Goal: Information Seeking & Learning: Learn about a topic

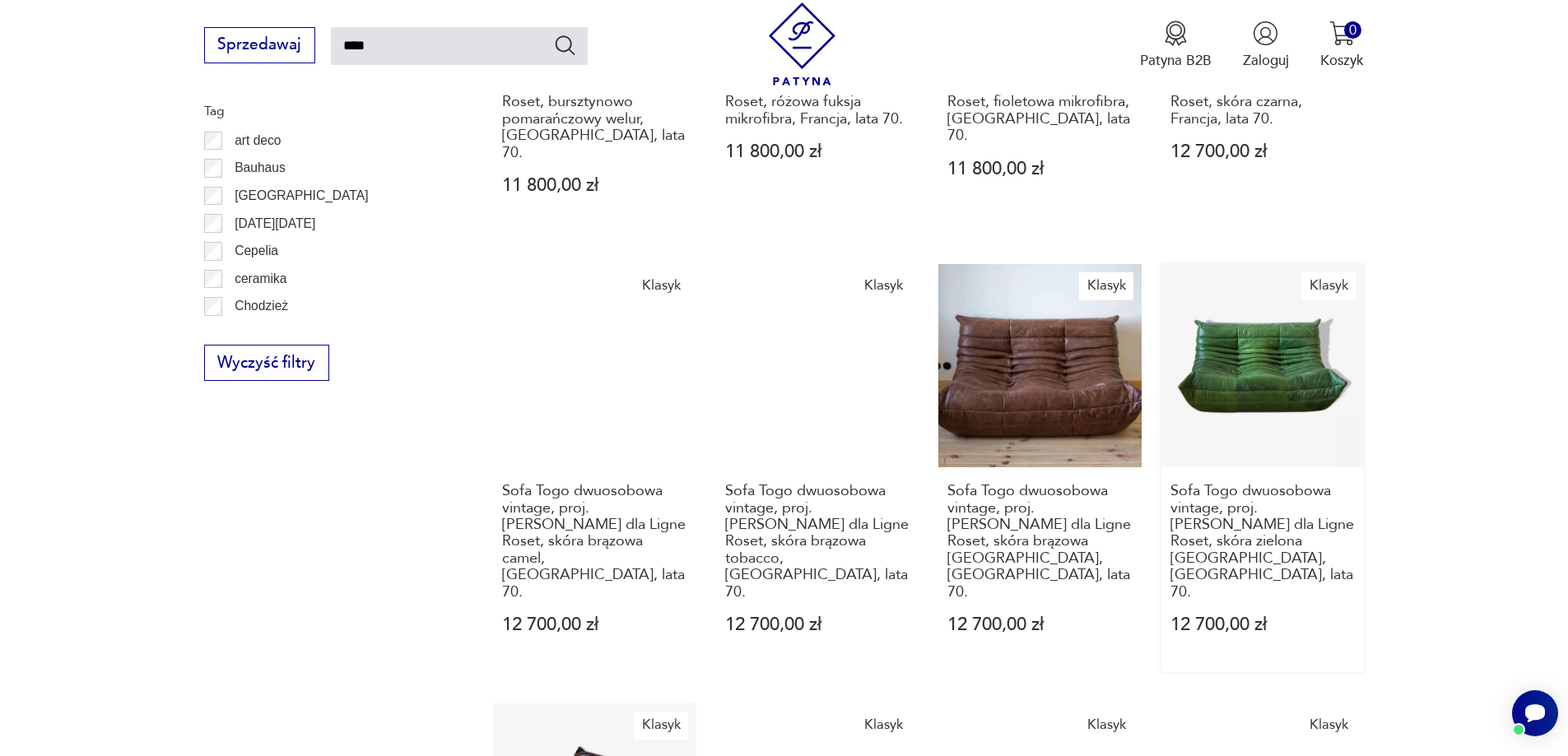
scroll to position [1410, 0]
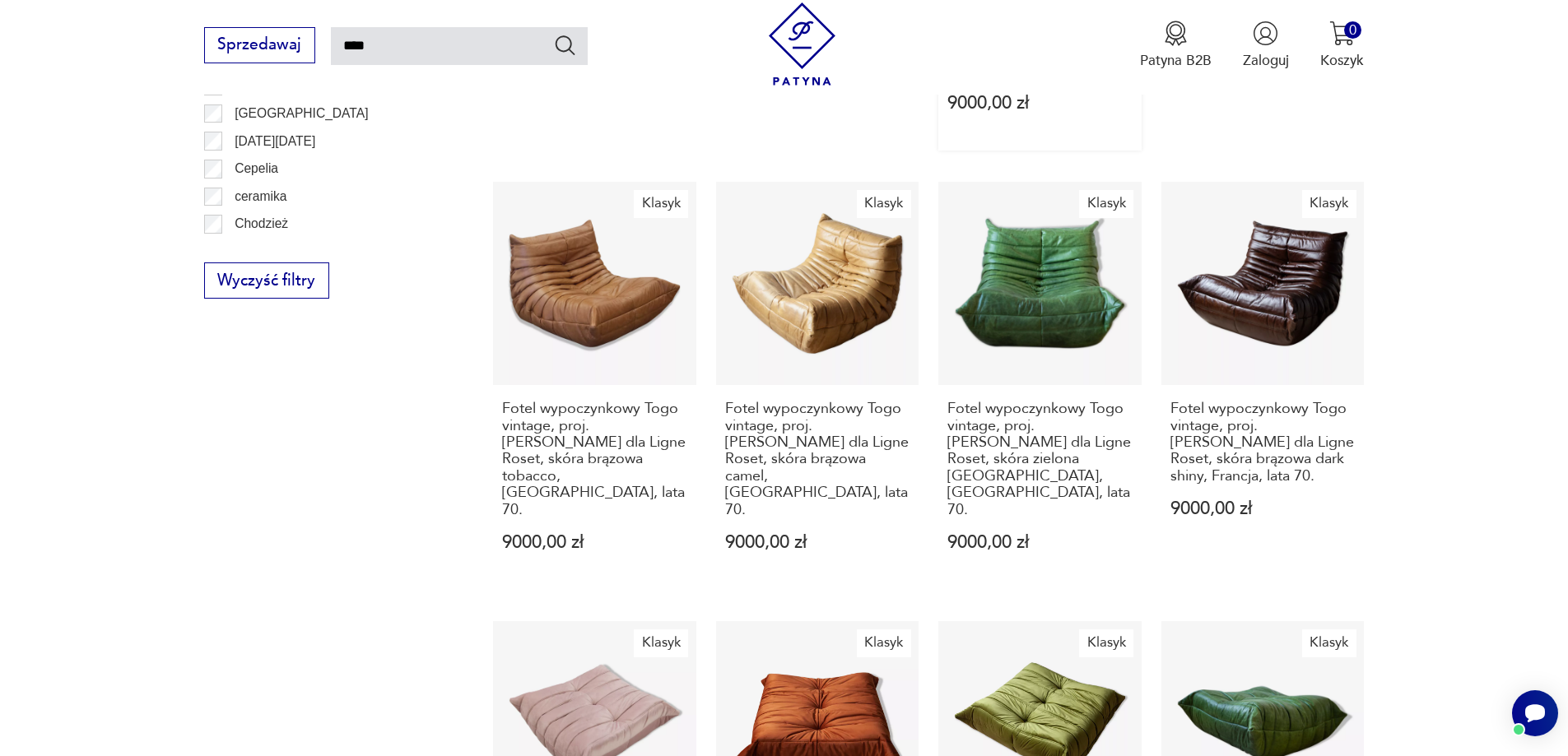
scroll to position [1493, 0]
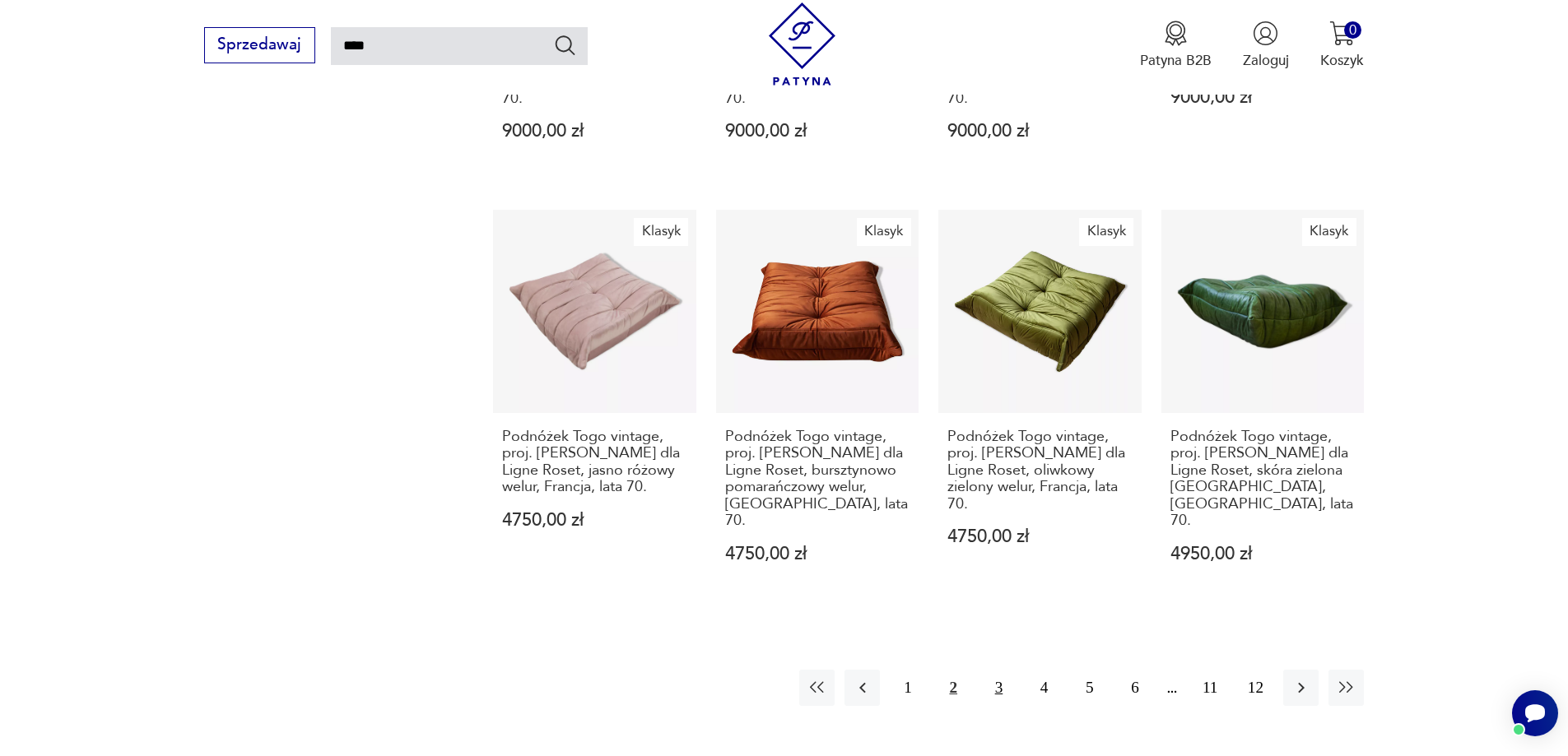
click at [987, 670] on button "3" at bounding box center [999, 687] width 36 height 36
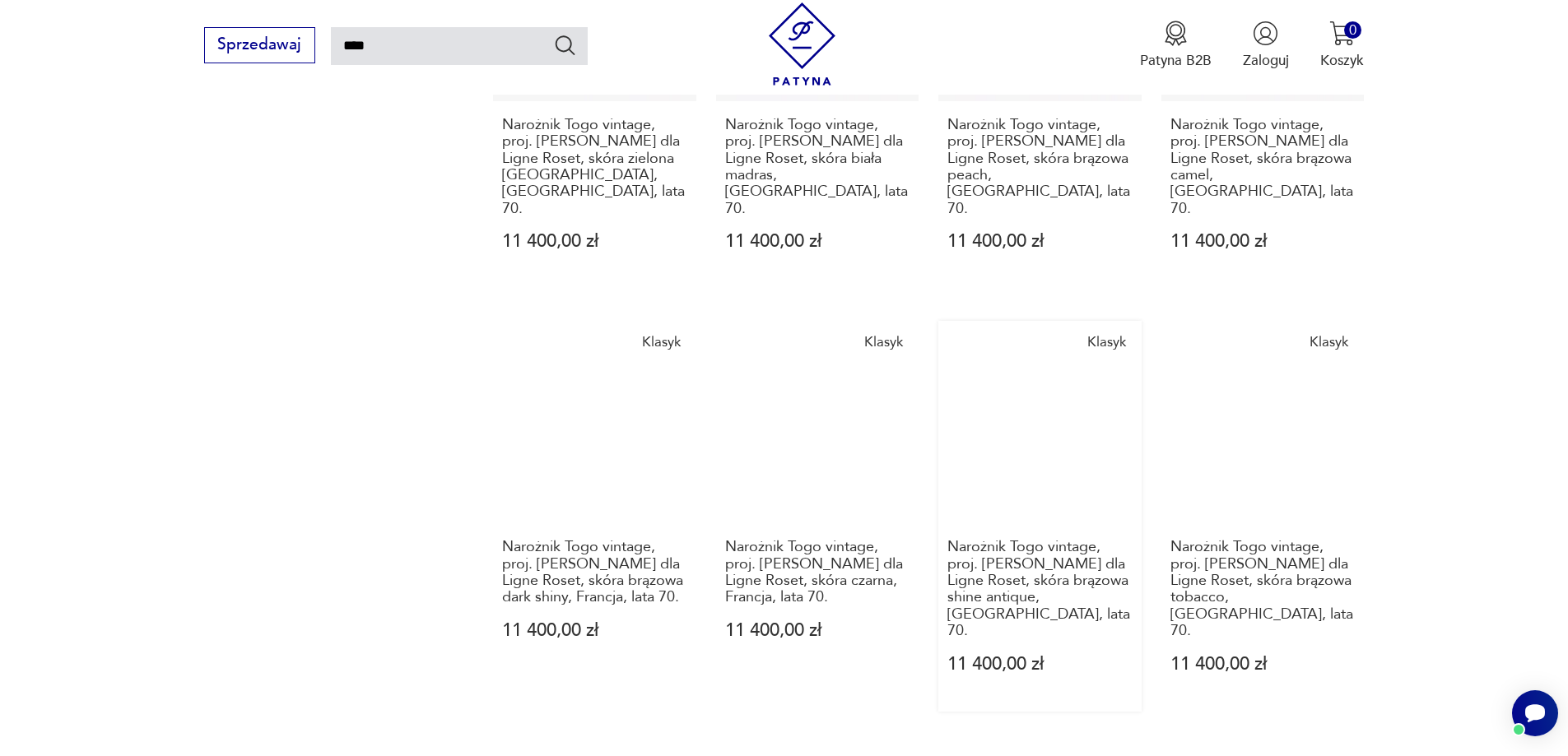
scroll to position [1493, 0]
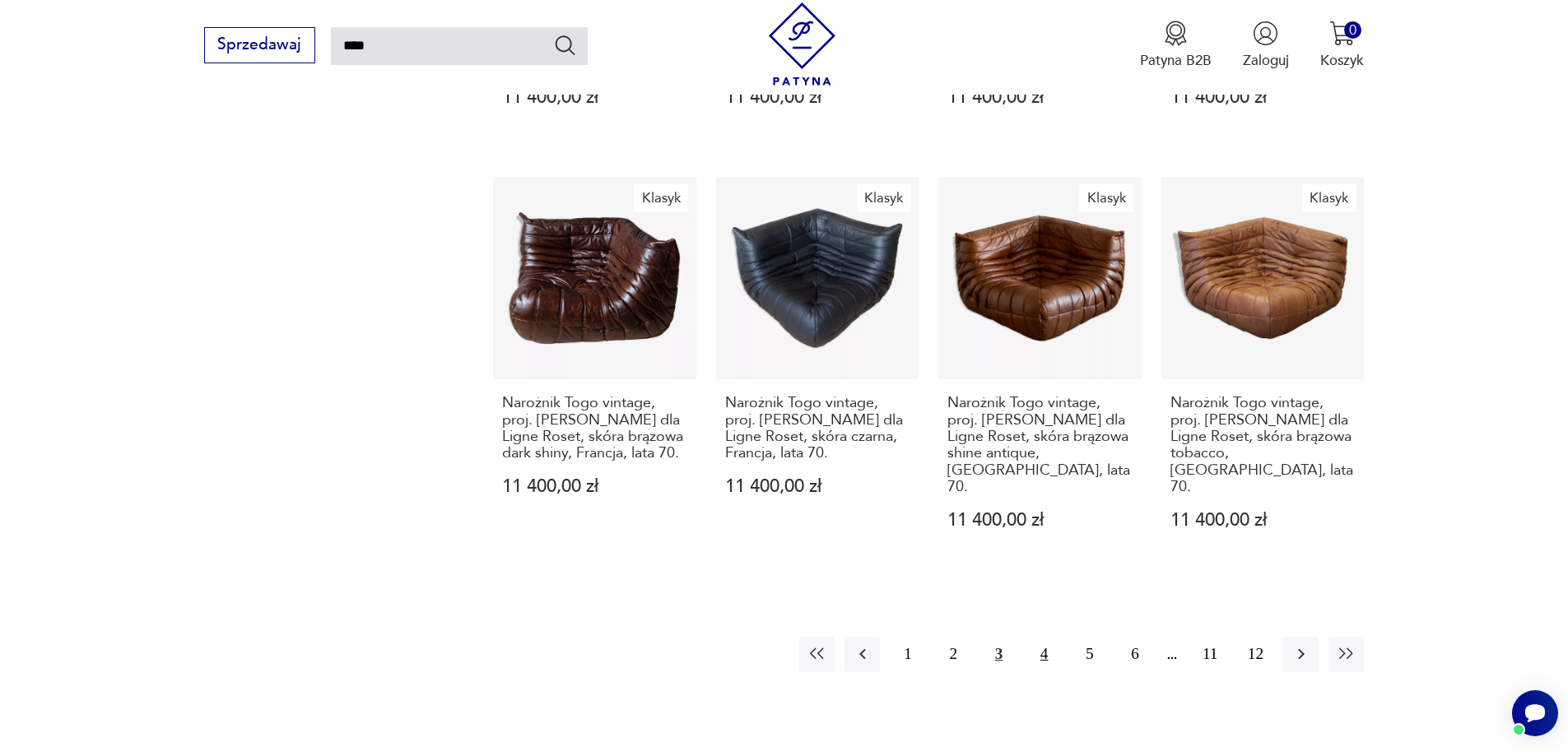
click at [1034, 637] on button "4" at bounding box center [1044, 654] width 36 height 36
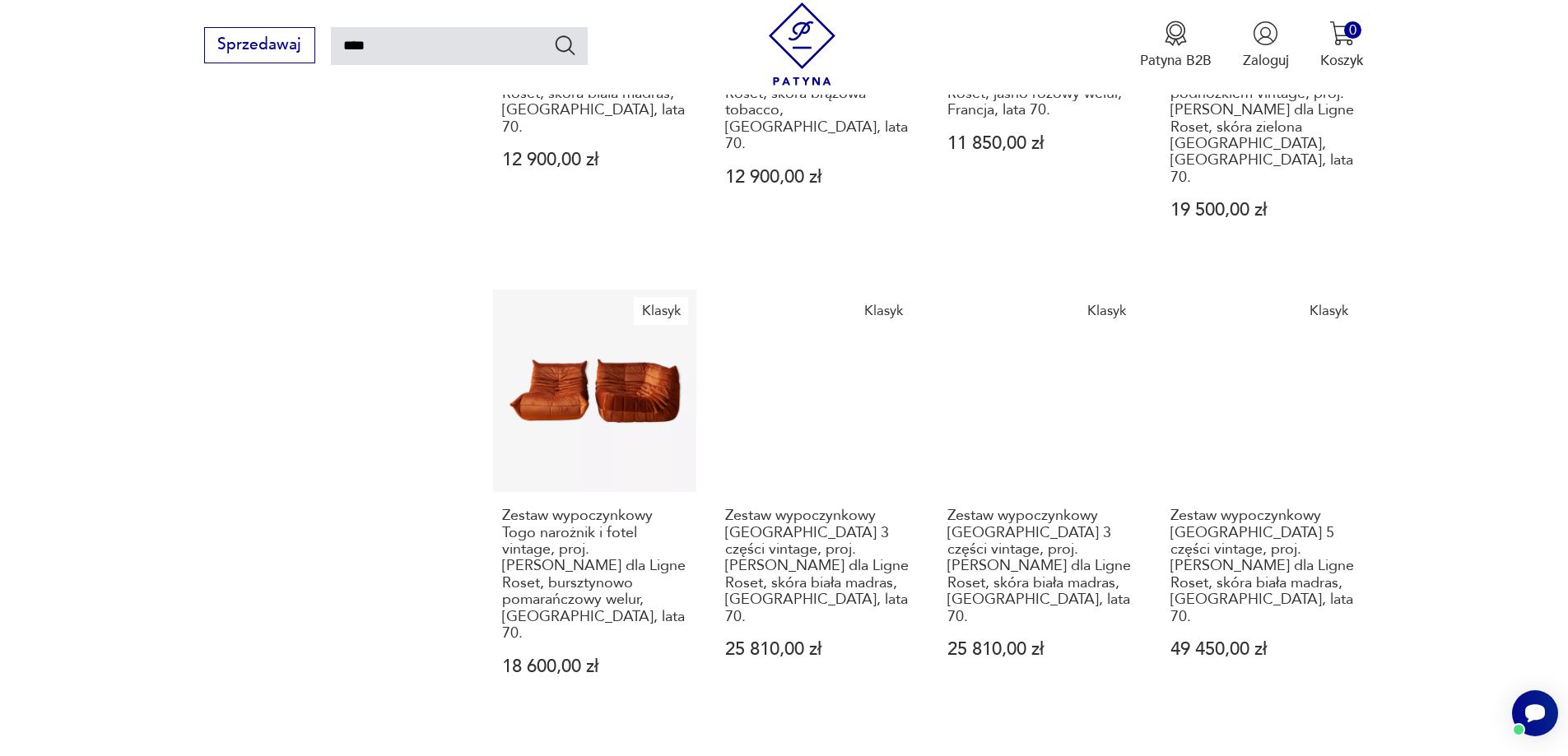
scroll to position [1493, 0]
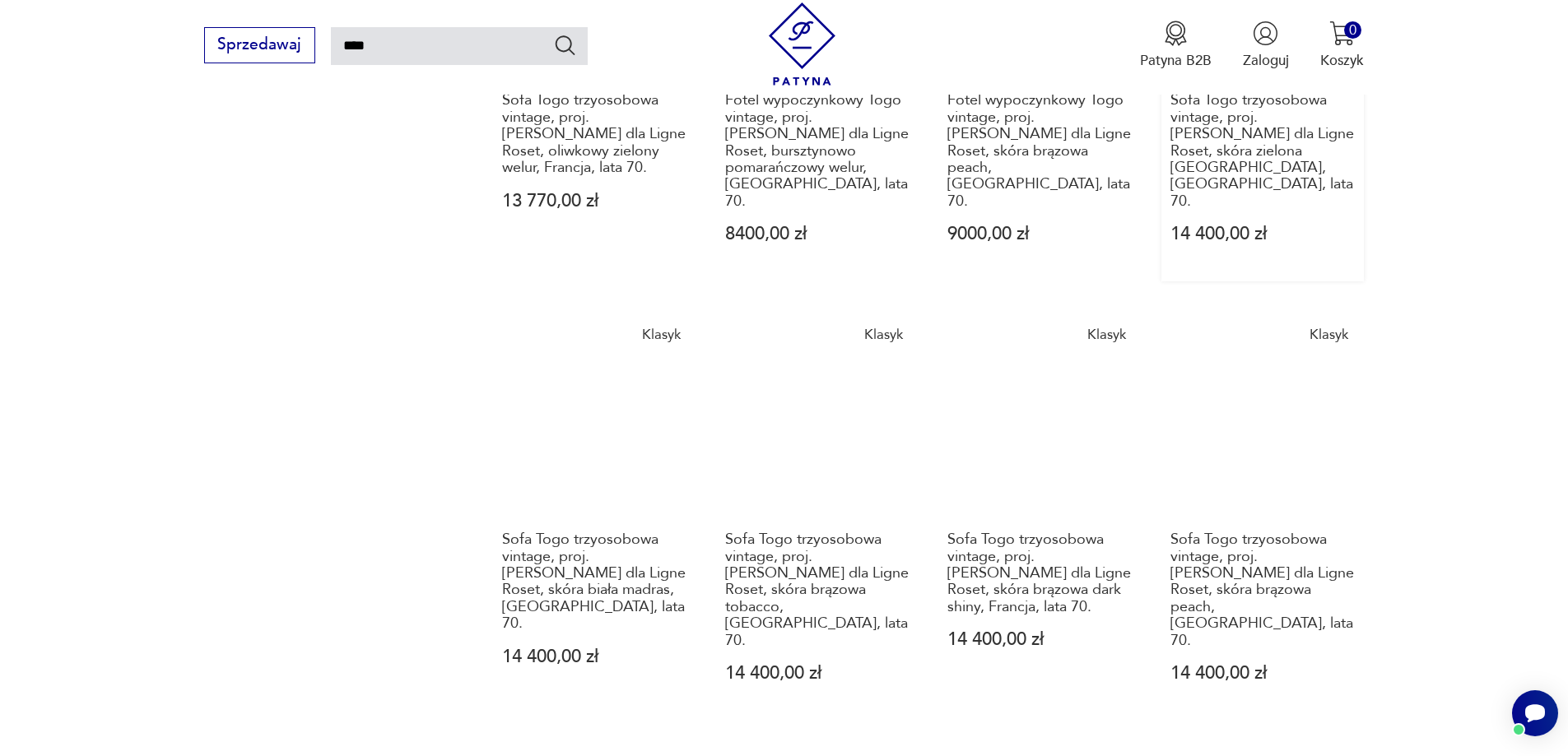
scroll to position [1575, 0]
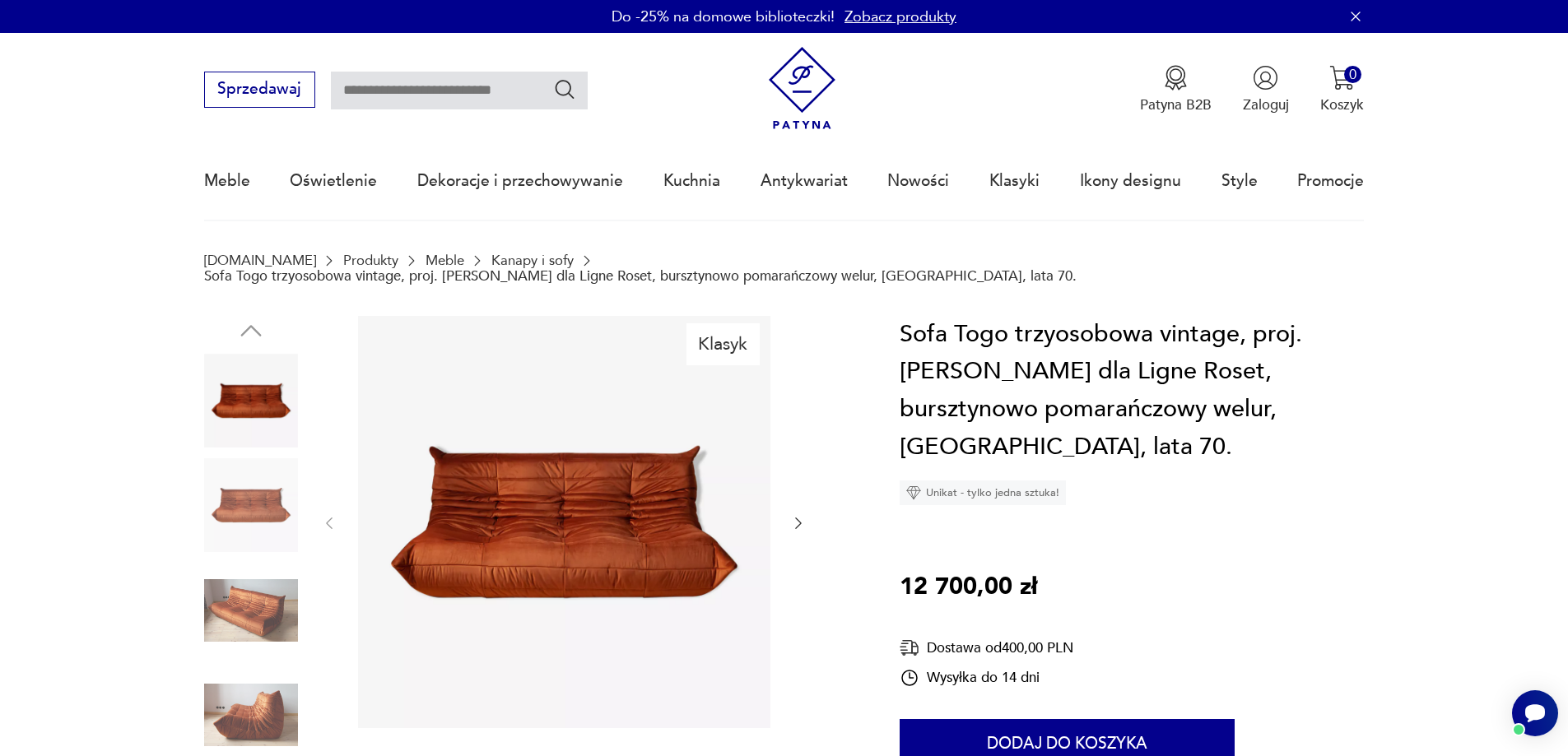
click at [292, 605] on img at bounding box center [251, 610] width 94 height 94
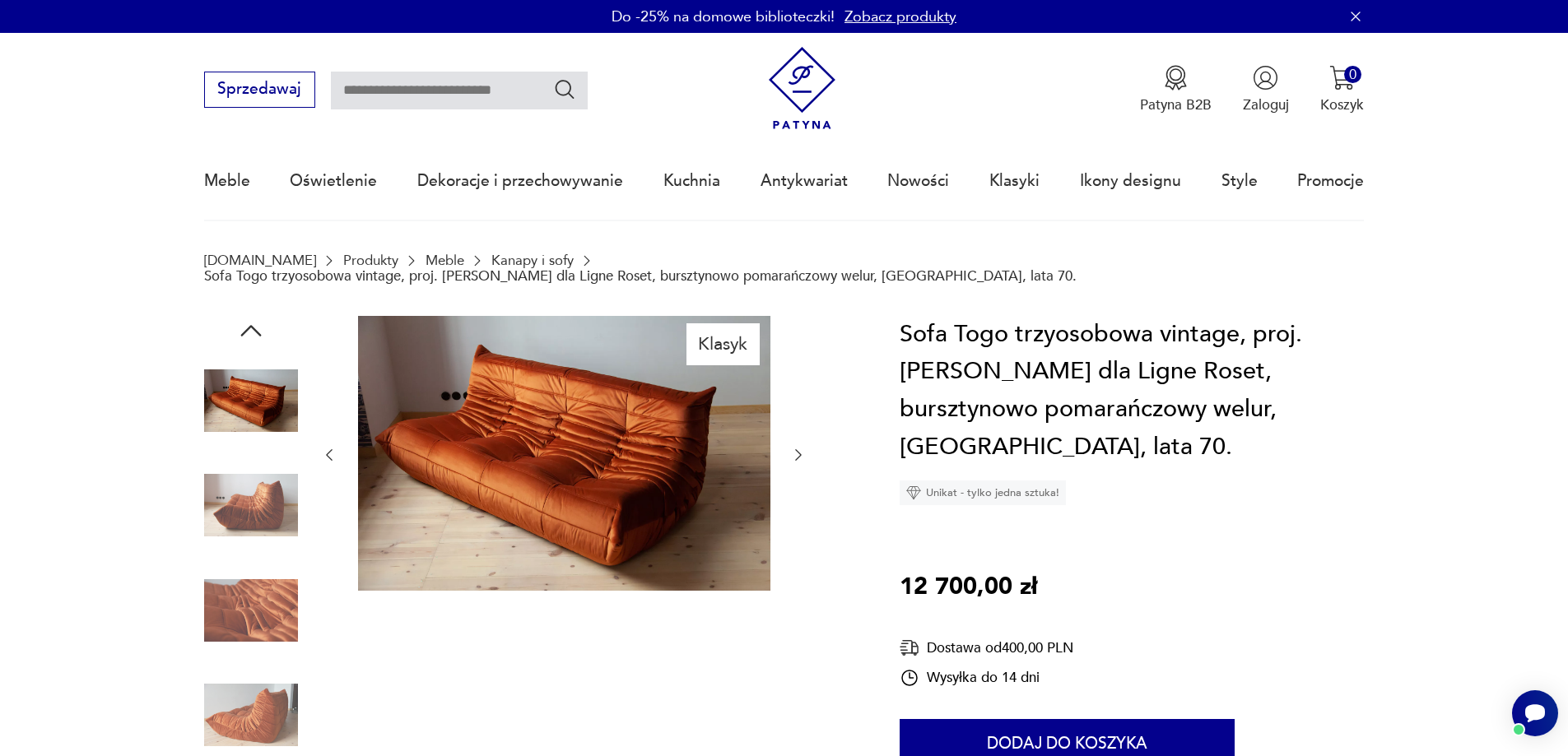
click at [270, 596] on img at bounding box center [251, 610] width 94 height 94
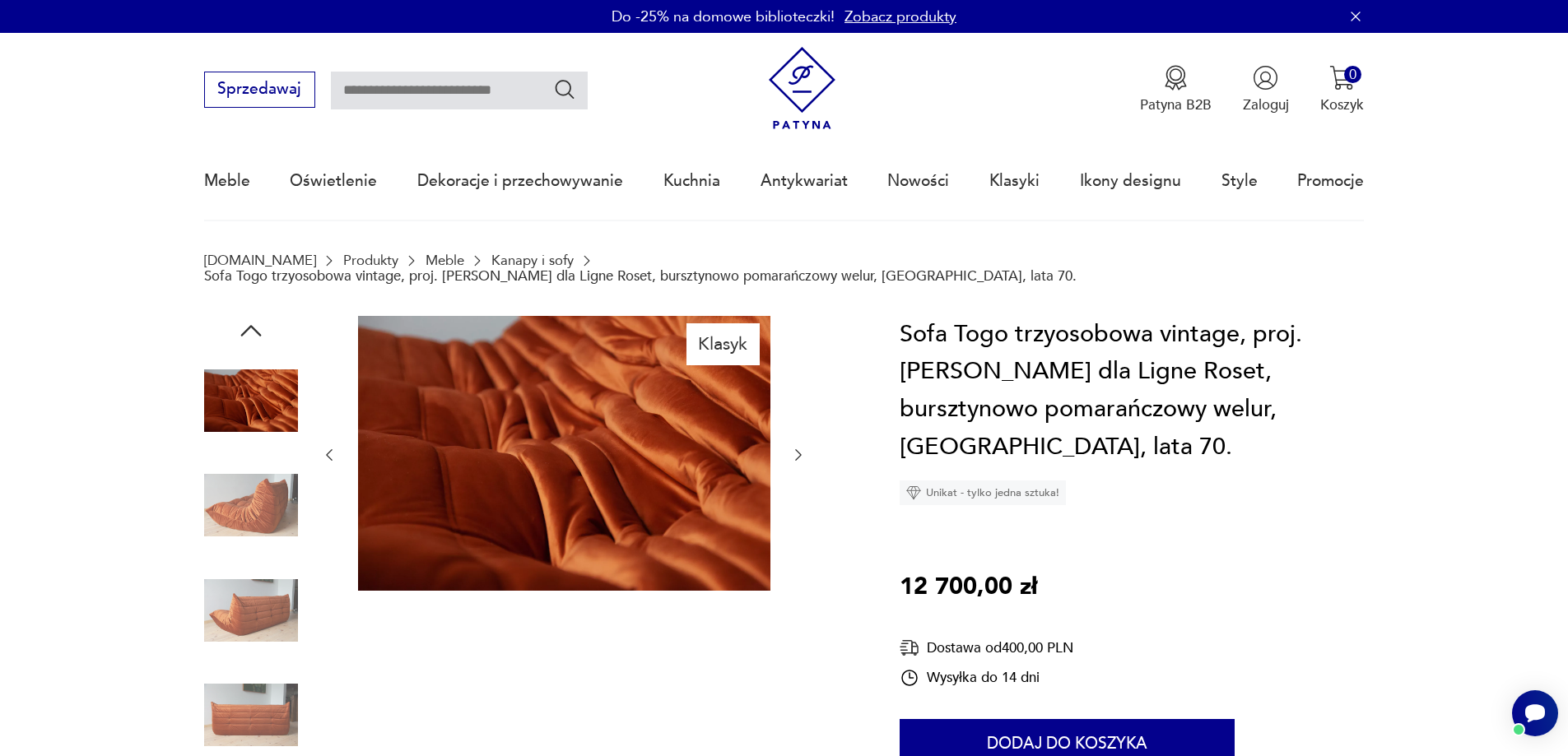
click at [262, 649] on div at bounding box center [251, 560] width 94 height 411
click at [261, 709] on img at bounding box center [251, 715] width 94 height 94
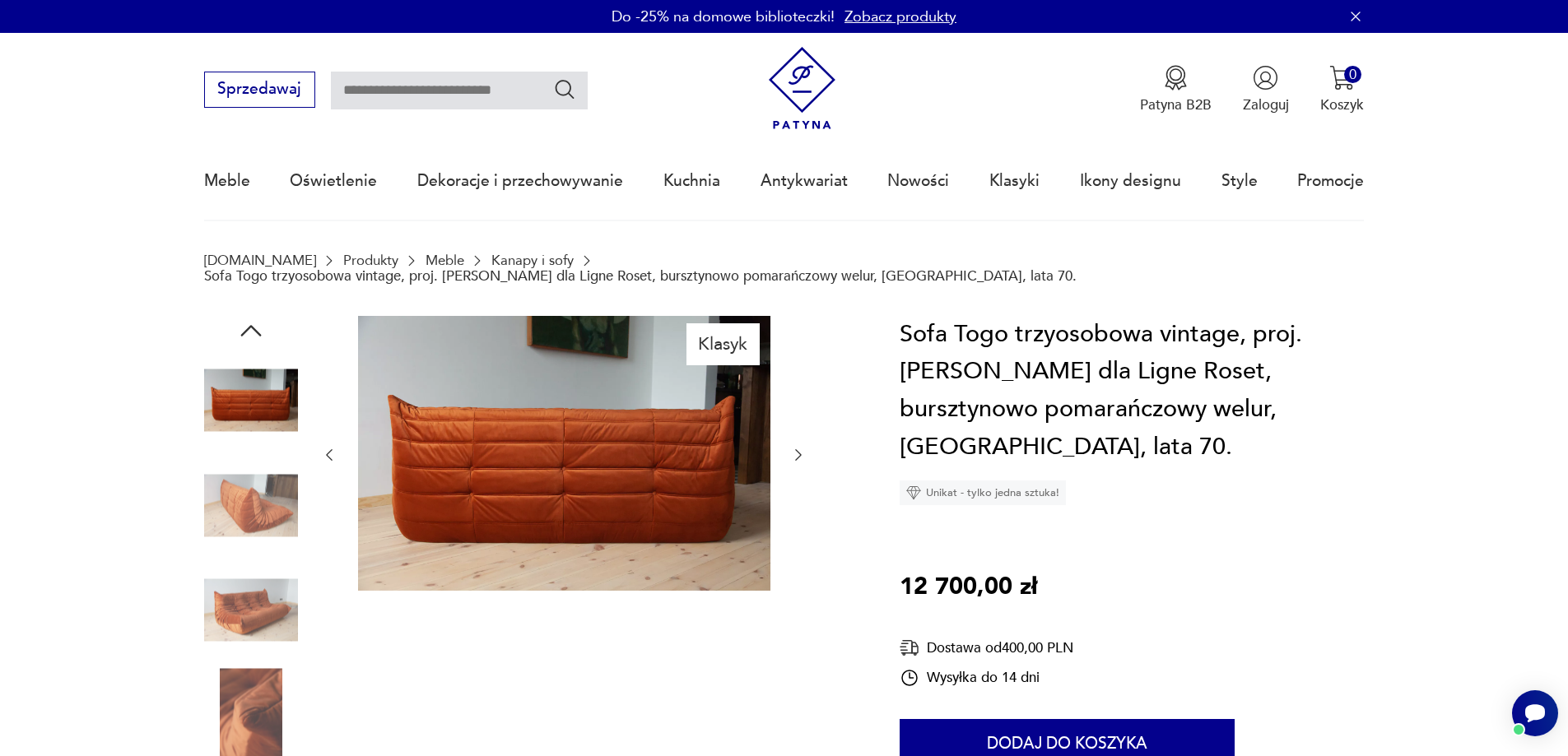
click at [269, 694] on img at bounding box center [251, 715] width 94 height 94
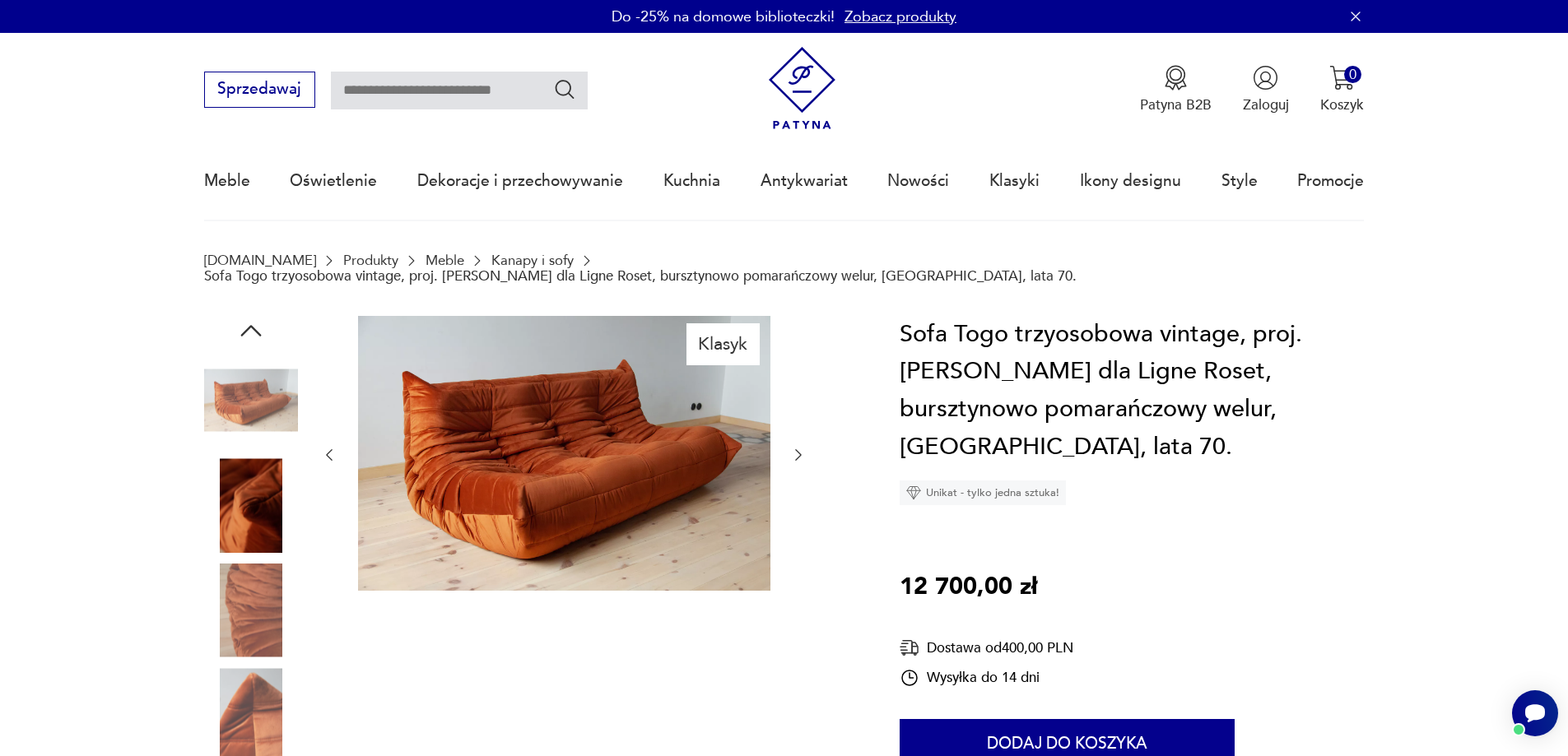
click at [268, 694] on img at bounding box center [251, 715] width 94 height 94
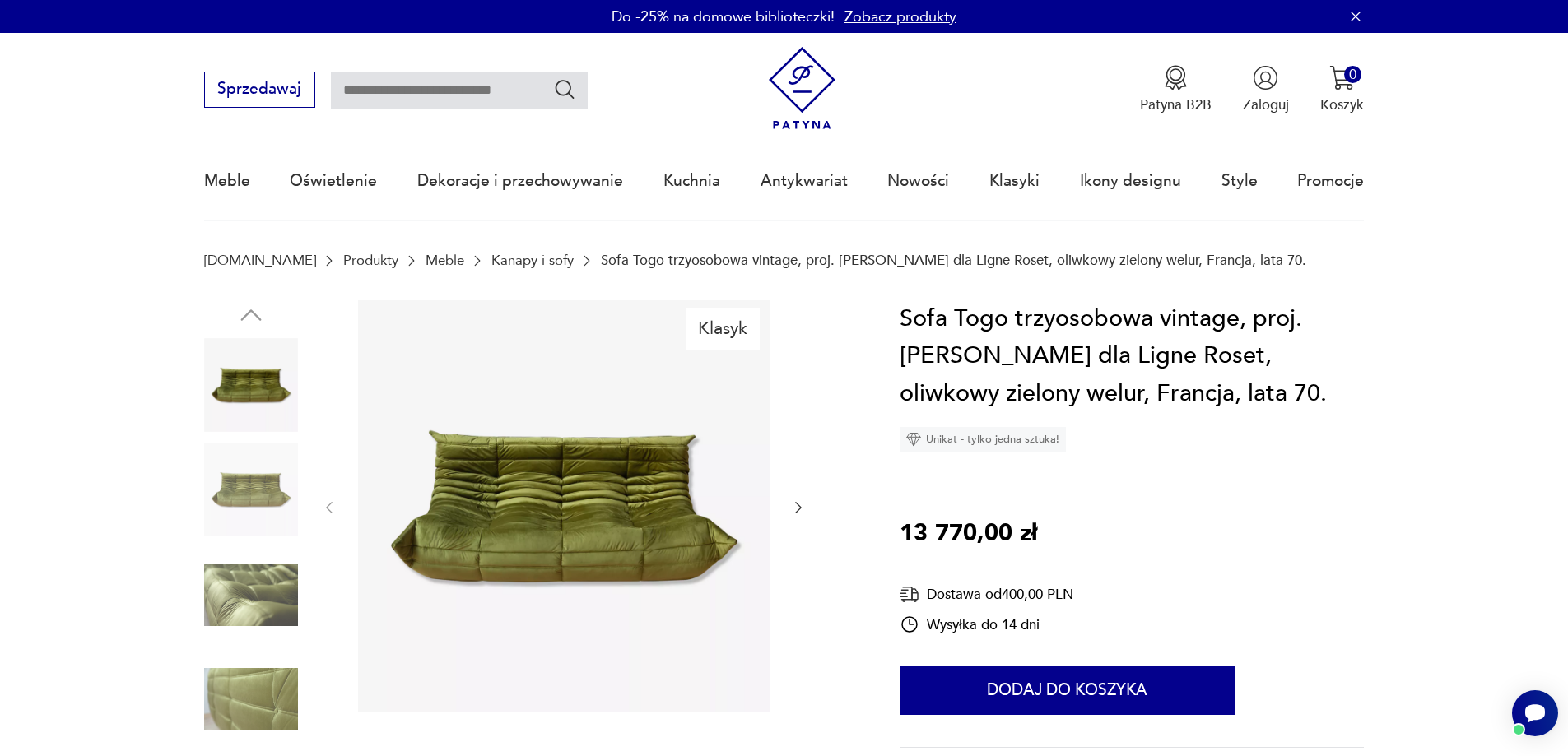
click at [235, 597] on img at bounding box center [251, 594] width 94 height 94
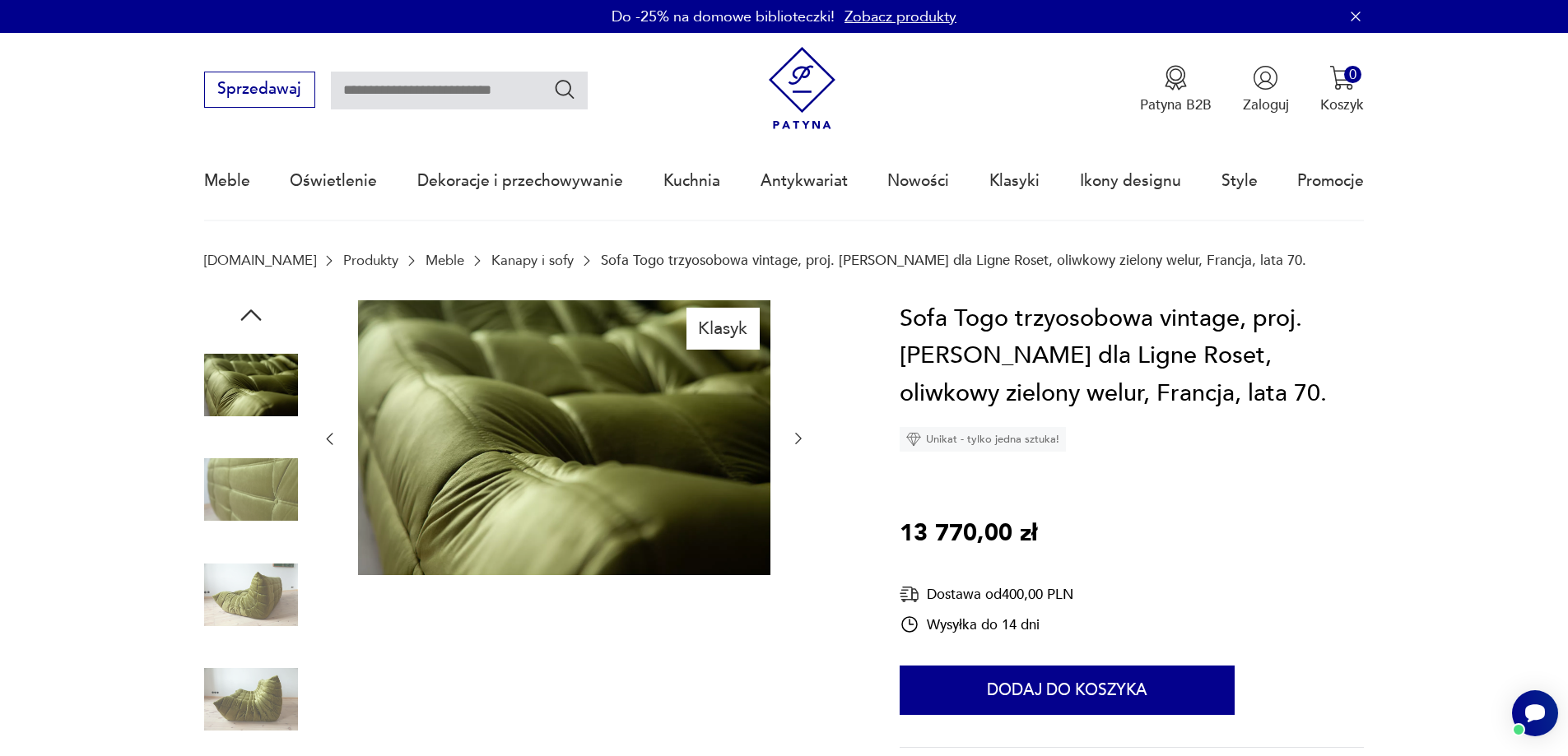
click at [246, 632] on img at bounding box center [251, 594] width 94 height 94
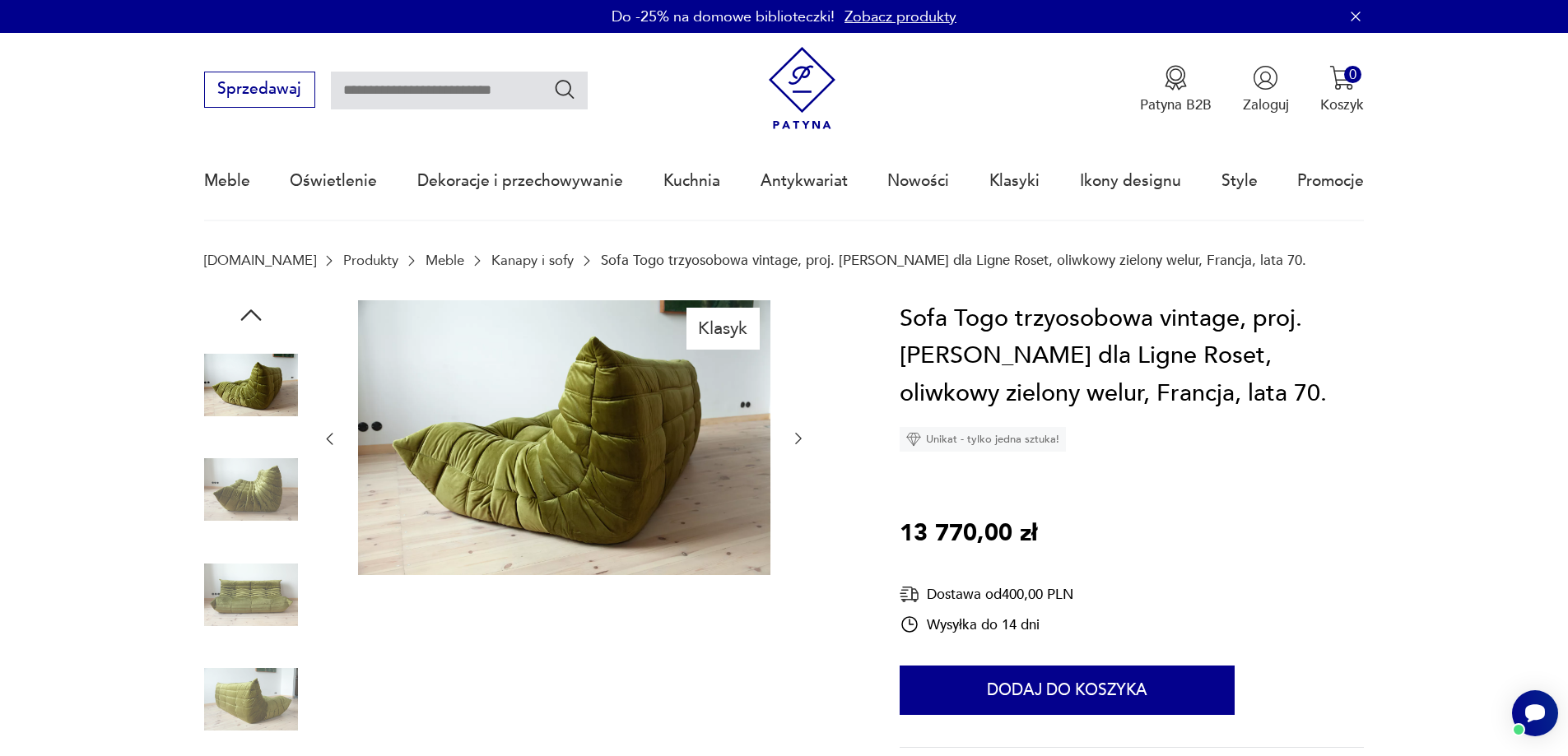
click at [240, 704] on img at bounding box center [251, 698] width 94 height 94
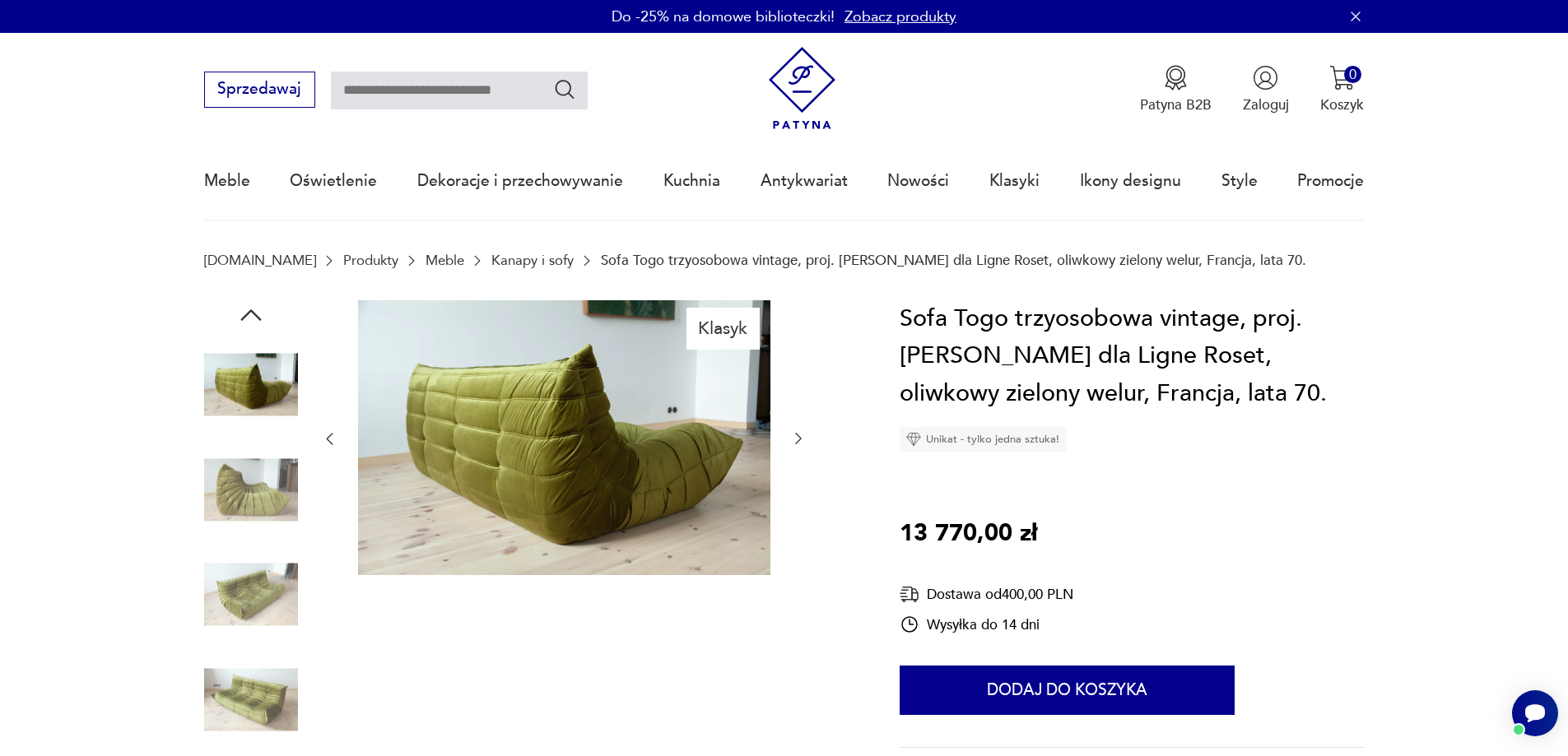
click at [240, 704] on img at bounding box center [251, 698] width 94 height 94
